Goal: Obtain resource: Download file/media

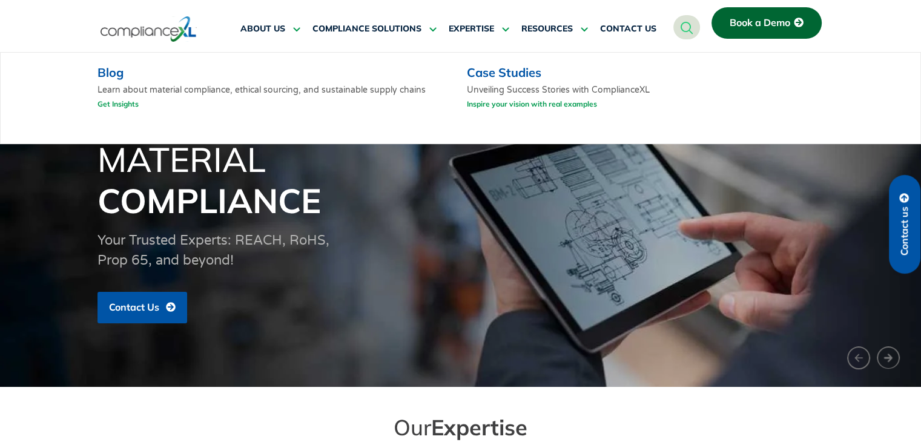
click at [511, 76] on link "Case Studies" at bounding box center [504, 72] width 74 height 15
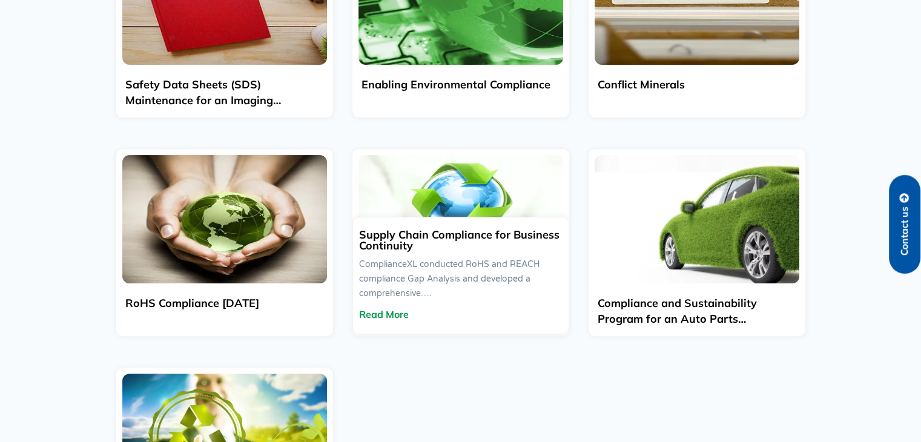
scroll to position [386, 0]
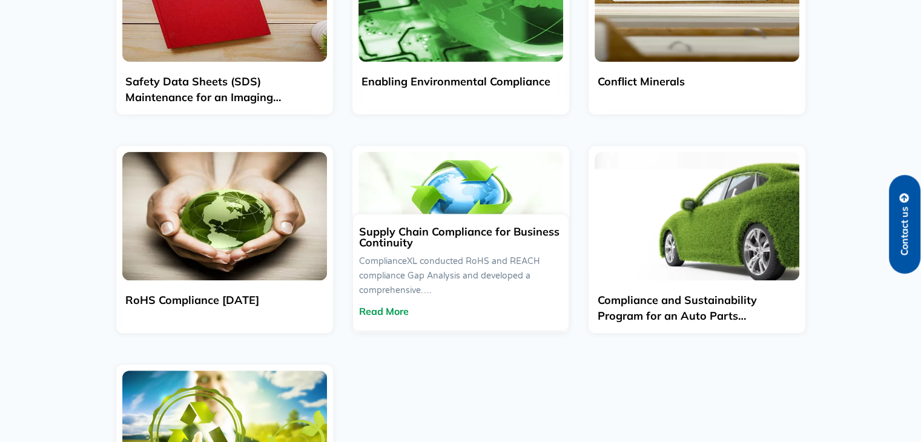
click at [382, 308] on span "Read More" at bounding box center [384, 311] width 50 height 10
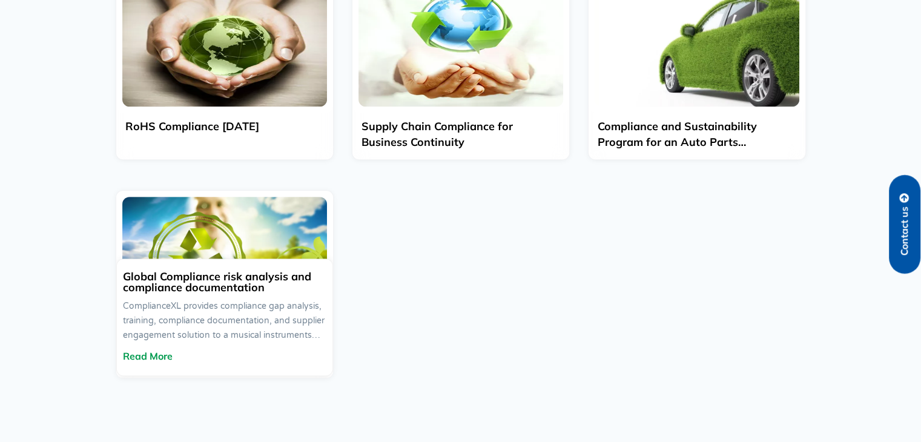
scroll to position [561, 0]
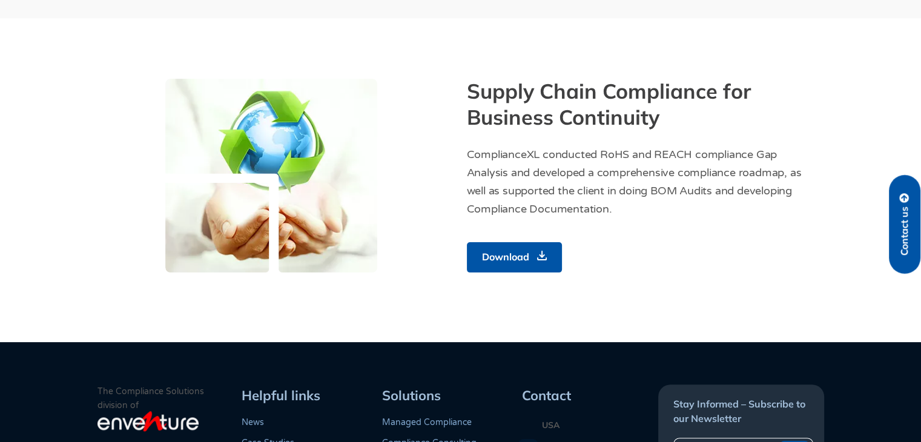
scroll to position [289, 0]
click at [516, 257] on span "Download" at bounding box center [505, 257] width 47 height 15
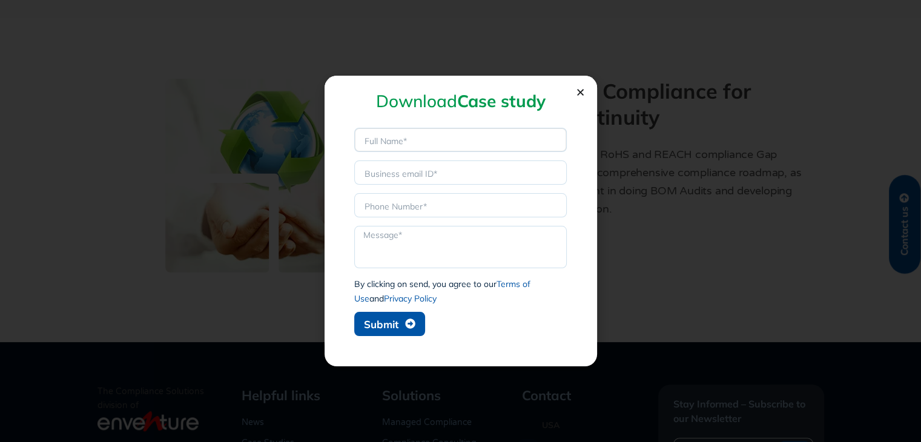
click at [401, 142] on input "Name" at bounding box center [460, 140] width 213 height 24
click at [580, 91] on icon "Close" at bounding box center [580, 92] width 9 height 9
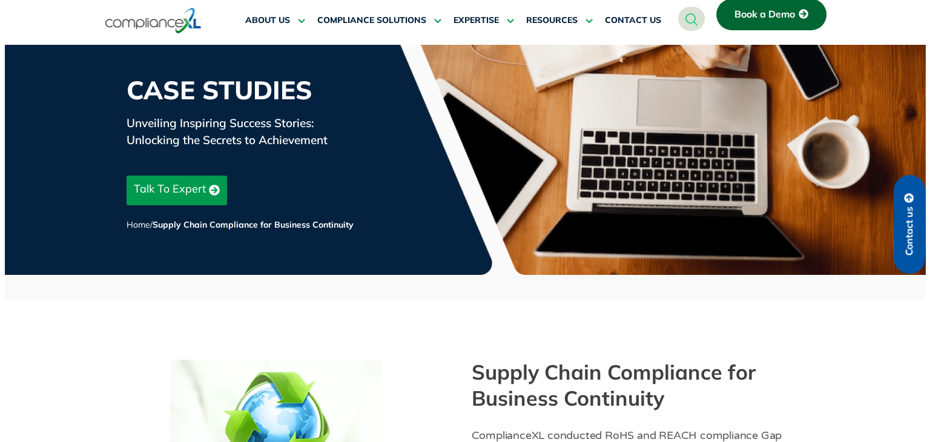
scroll to position [0, 0]
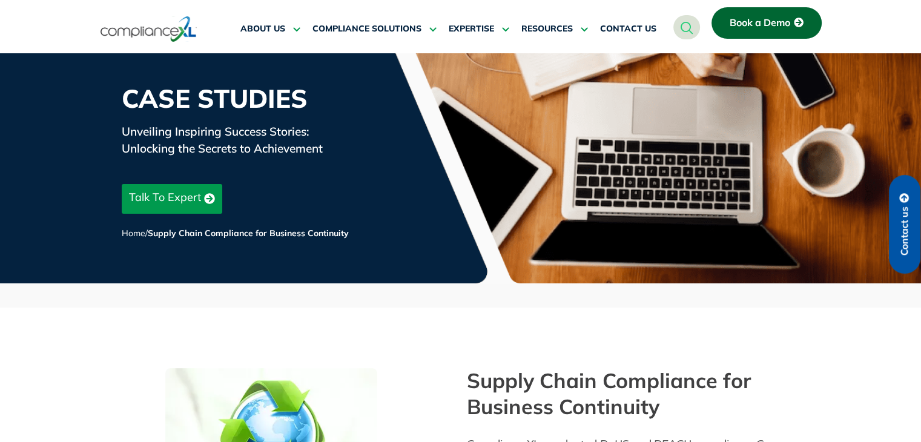
click at [902, 216] on span "Contact us" at bounding box center [904, 231] width 11 height 49
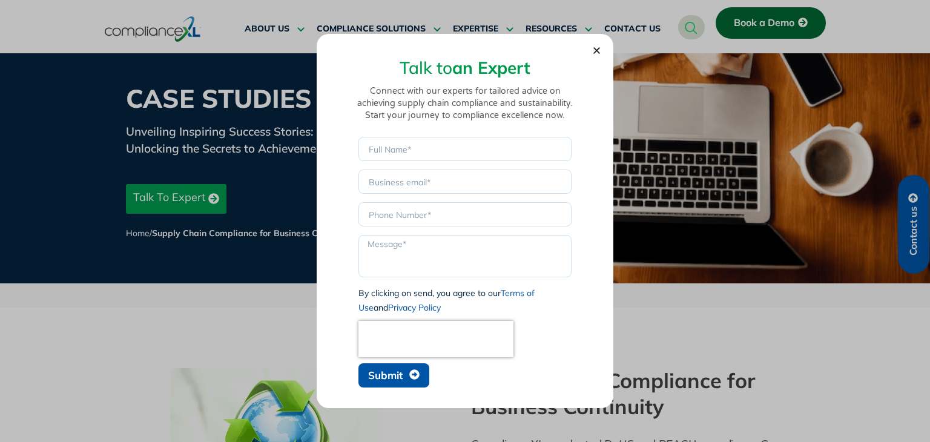
click at [601, 46] on div "Talk to an Expert Connect with our experts for tailored advice on achieving sup…" at bounding box center [465, 221] width 297 height 375
